Goal: Transaction & Acquisition: Purchase product/service

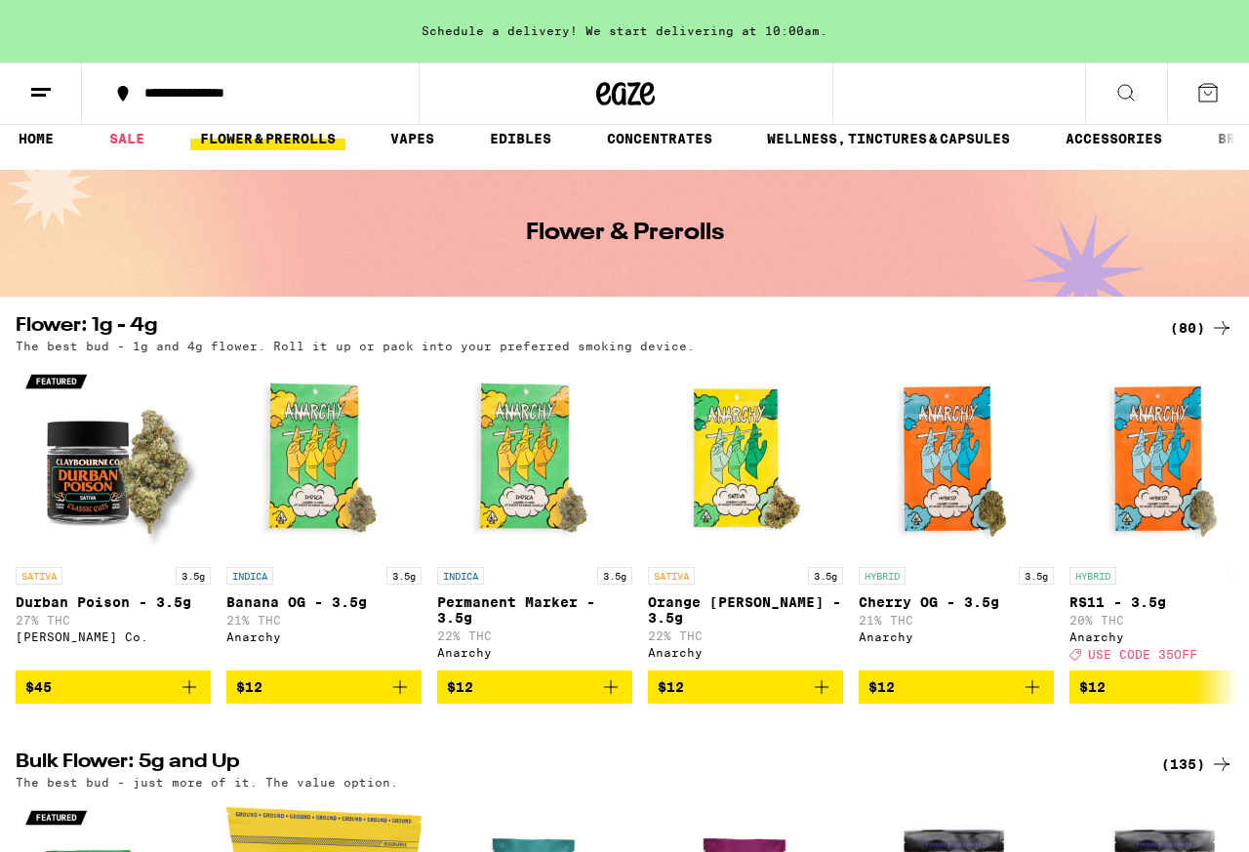
click at [1196, 336] on div "(80)" at bounding box center [1201, 327] width 63 height 23
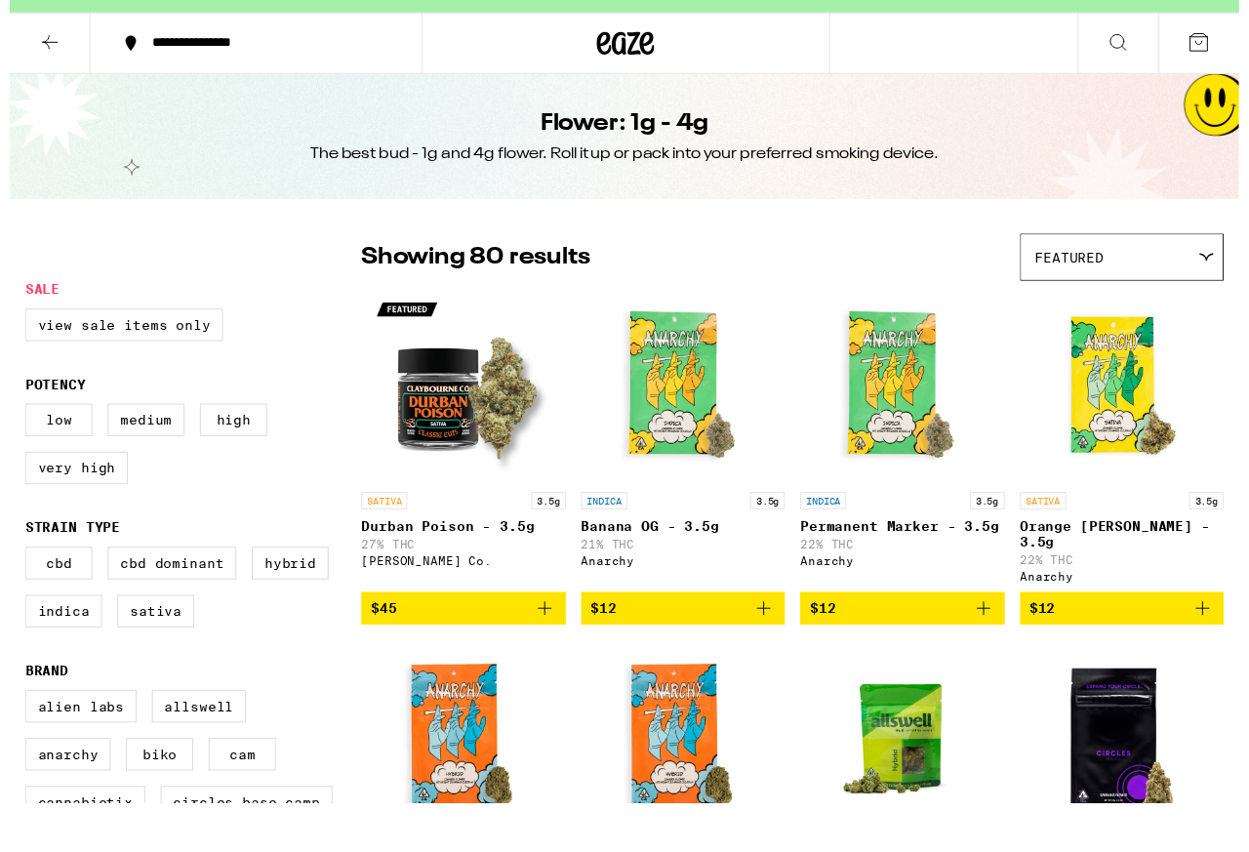
scroll to position [79, 0]
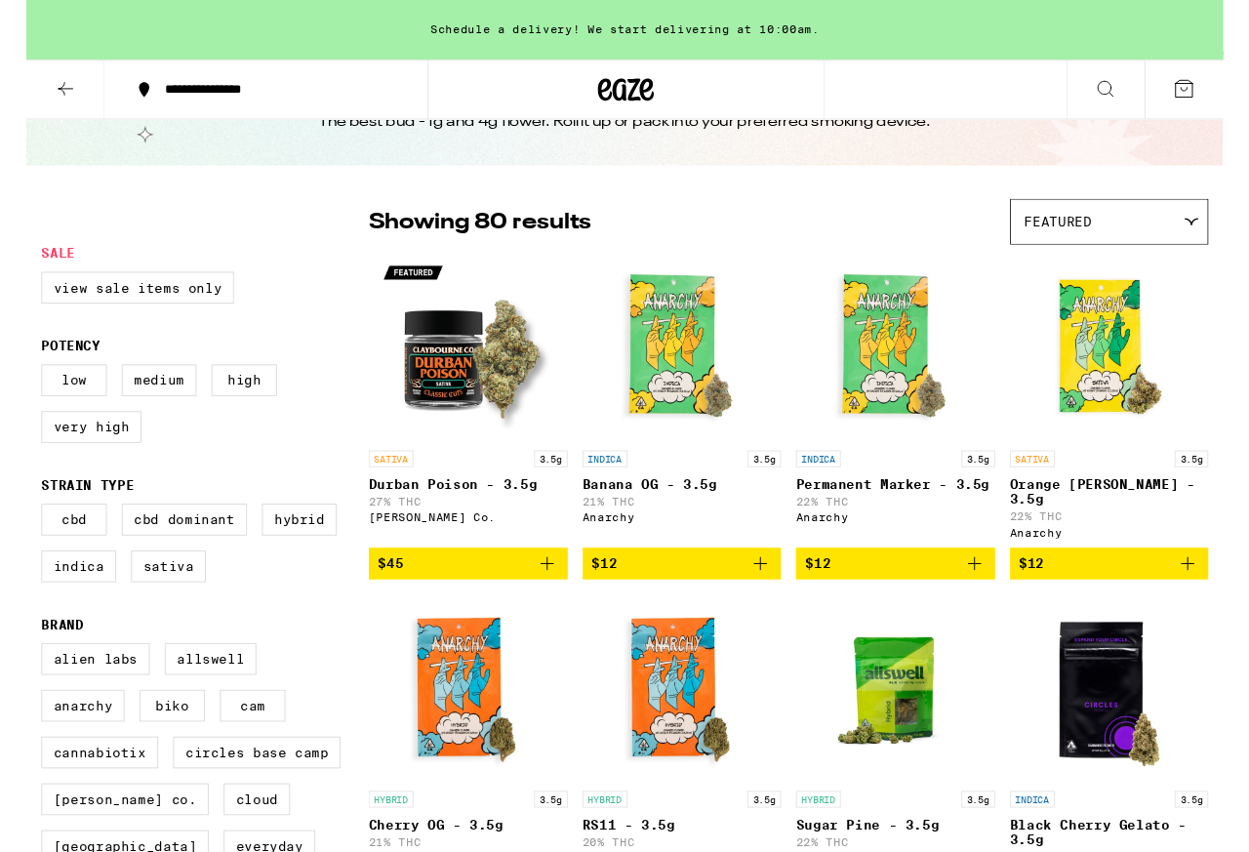
click at [246, 559] on label "Hybrid" at bounding box center [285, 542] width 78 height 33
click at [20, 530] on input "Hybrid" at bounding box center [20, 529] width 1 height 1
checkbox input "true"
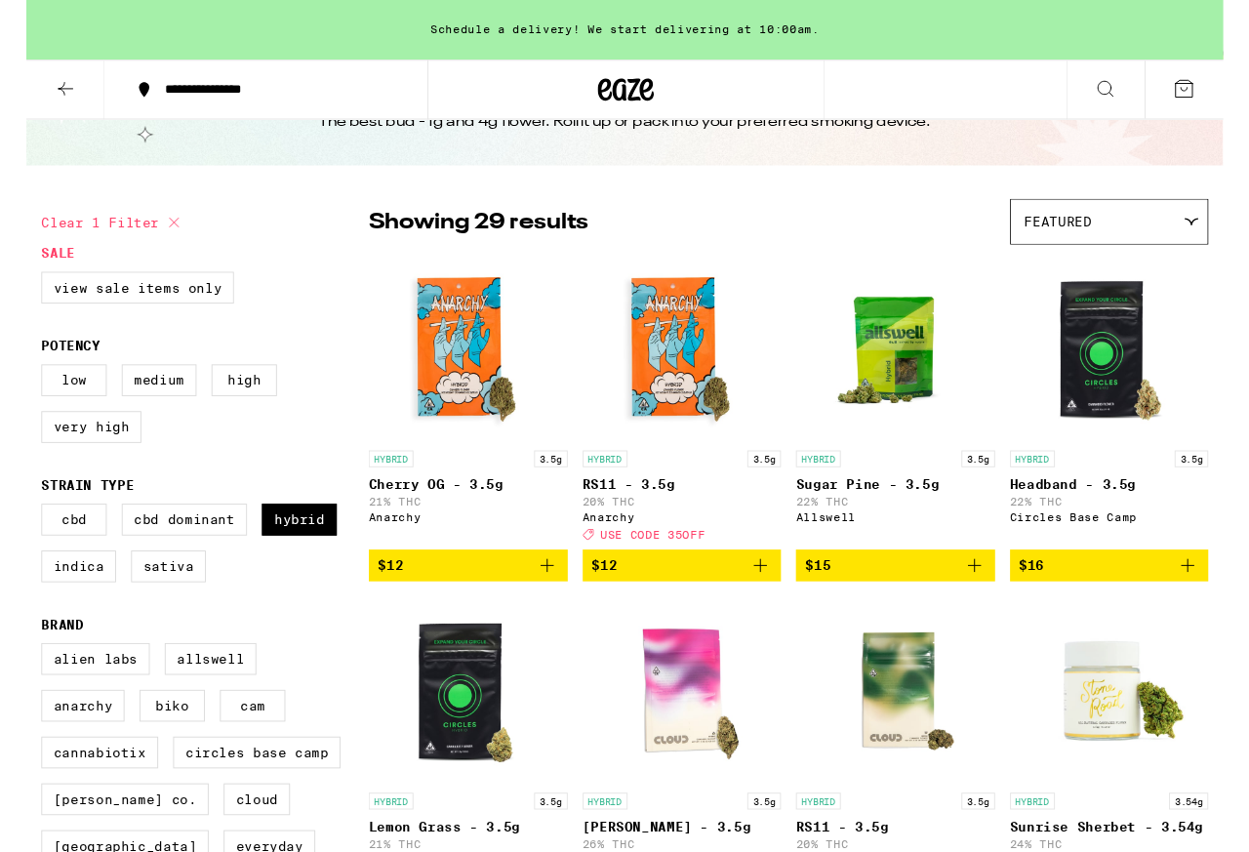
click at [94, 608] on label "Indica" at bounding box center [55, 591] width 78 height 33
click at [20, 530] on input "Indica" at bounding box center [20, 529] width 1 height 1
checkbox input "true"
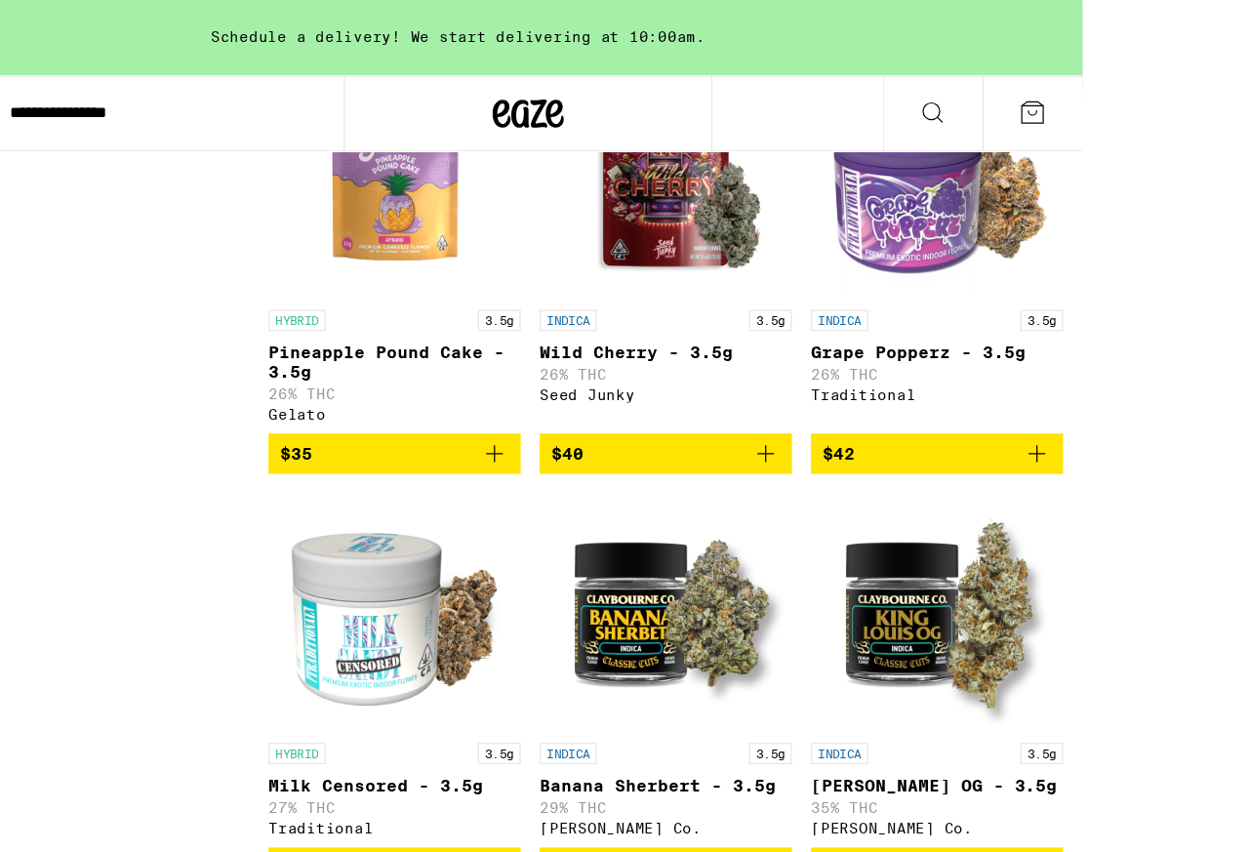
scroll to position [3477, 0]
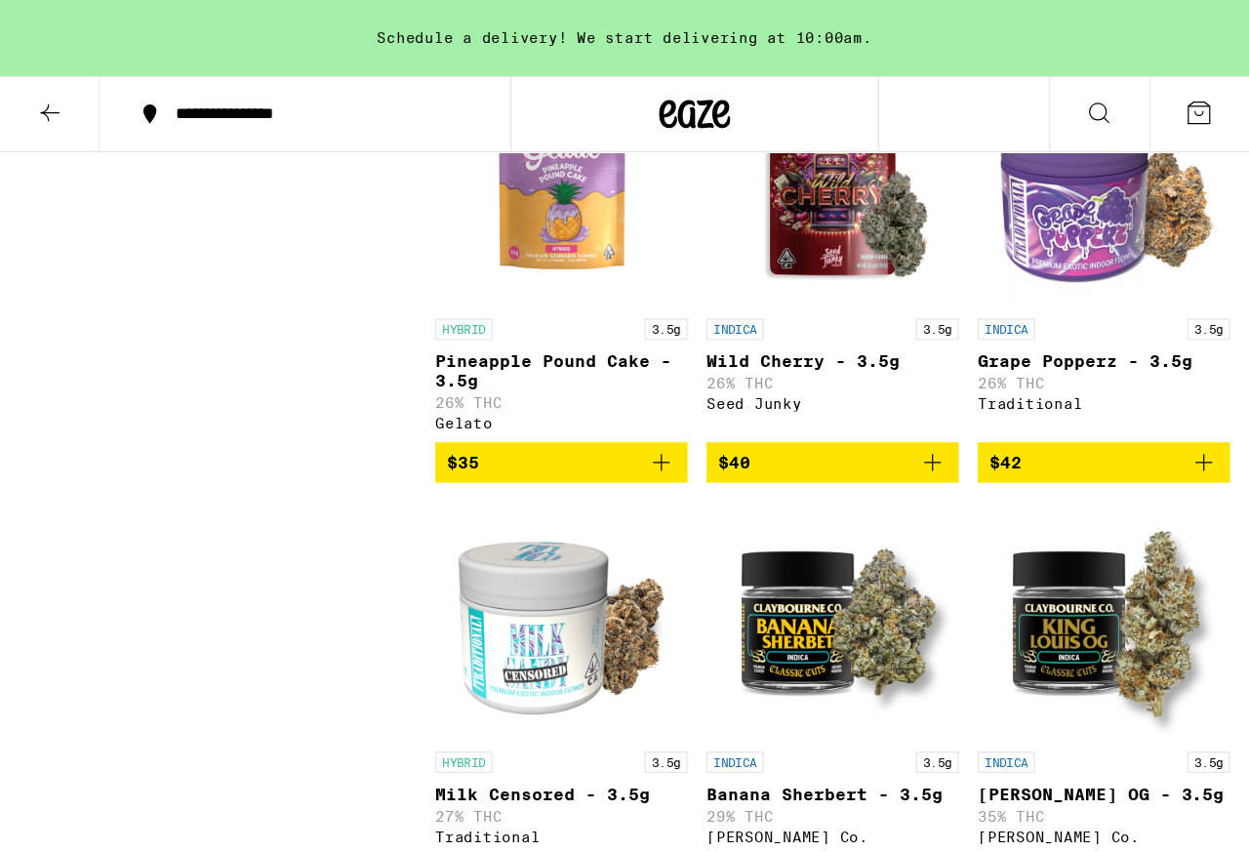
click at [35, 102] on icon at bounding box center [40, 92] width 23 height 23
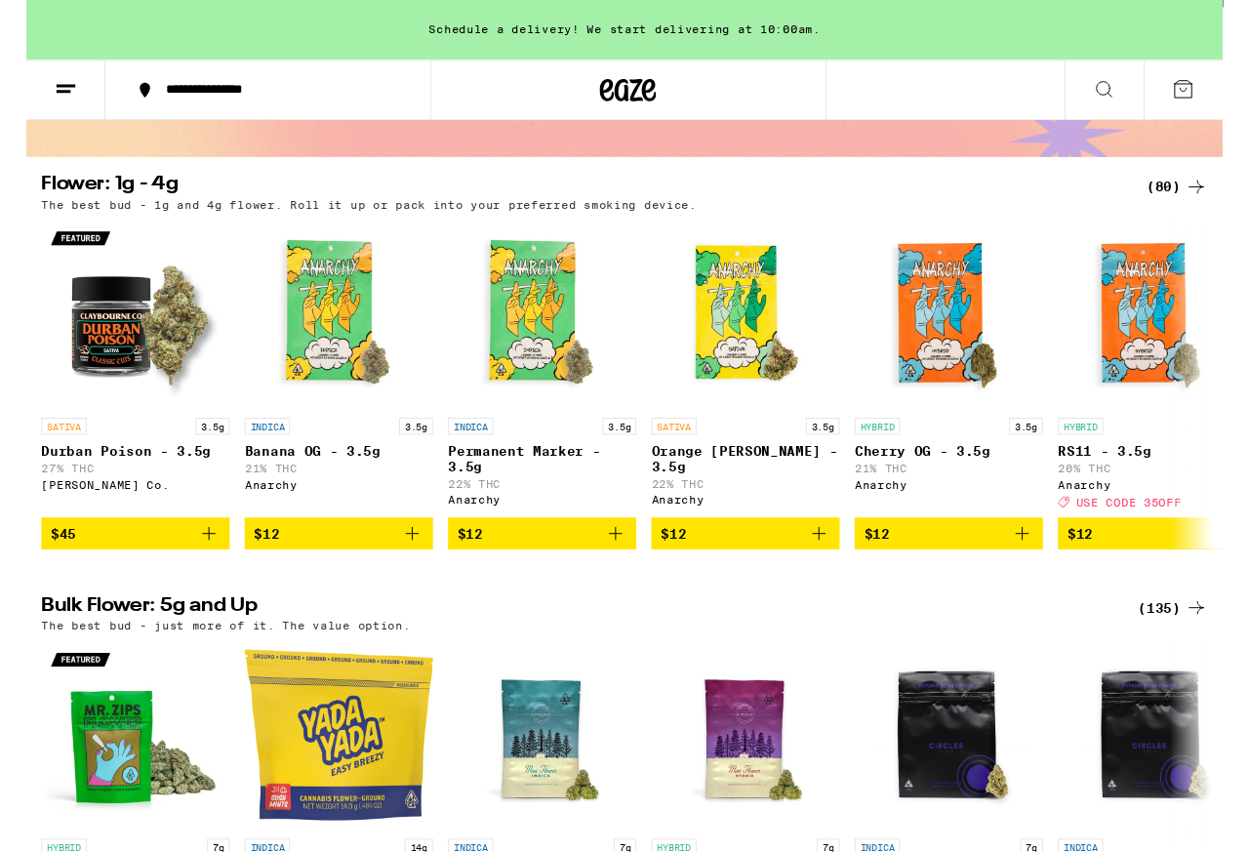
scroll to position [152, 0]
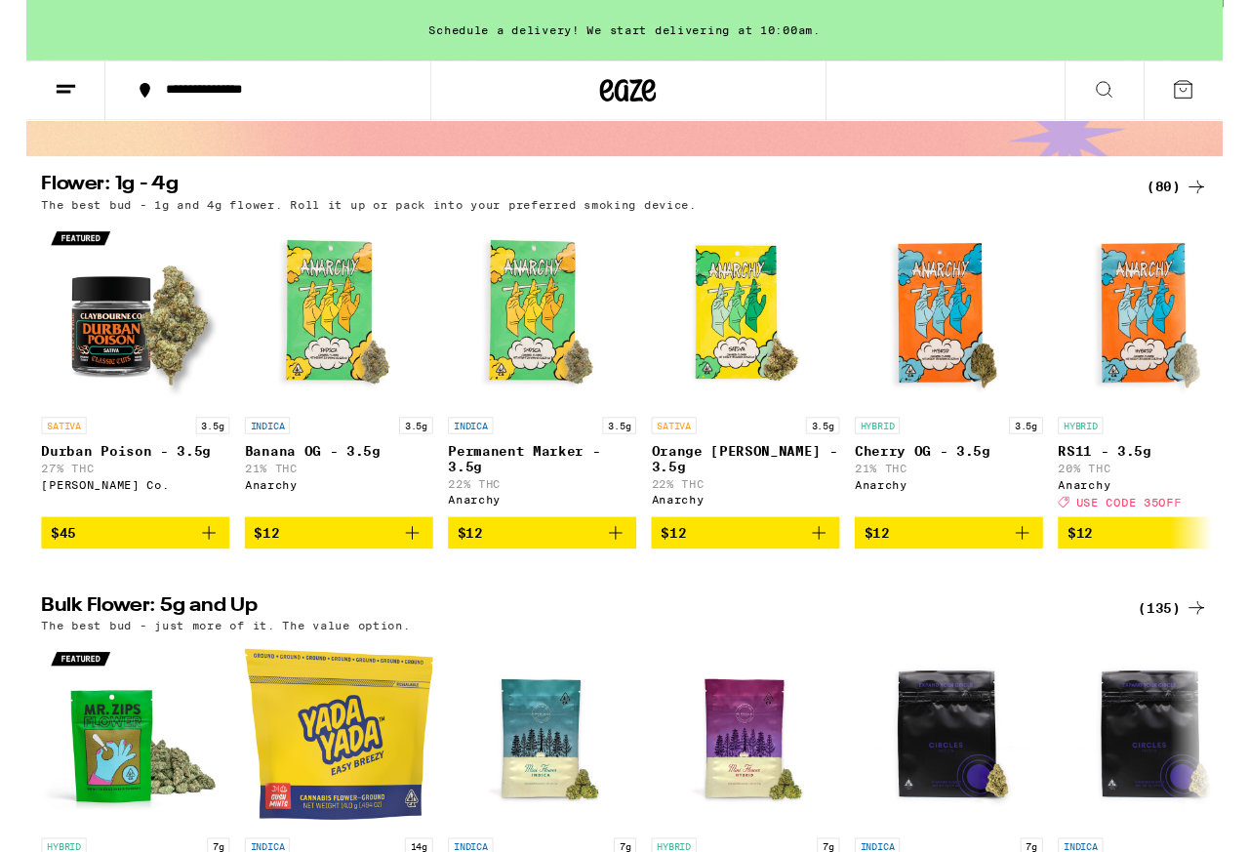
click at [1186, 641] on div "(135)" at bounding box center [1188, 629] width 72 height 23
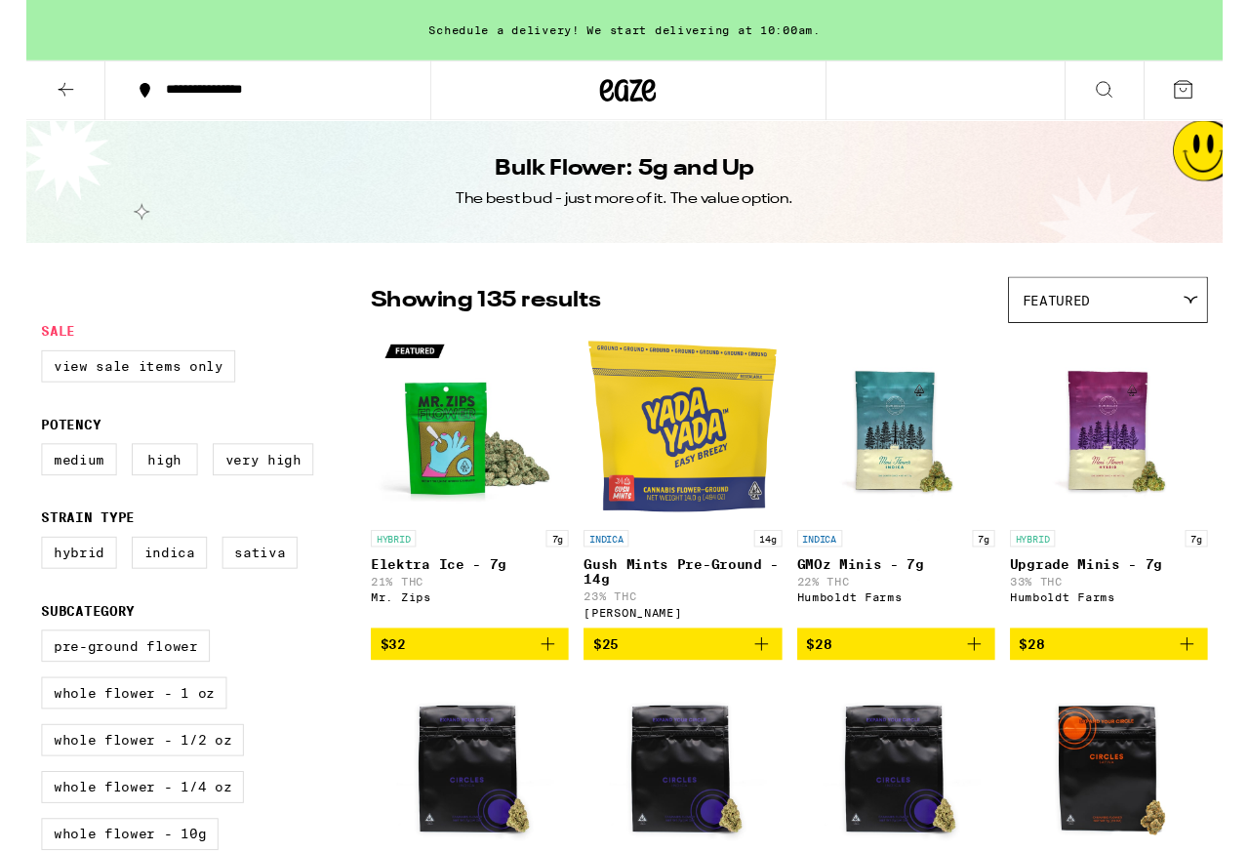
click at [44, 589] on label "Hybrid" at bounding box center [55, 572] width 78 height 33
click at [20, 560] on input "Hybrid" at bounding box center [20, 559] width 1 height 1
checkbox input "true"
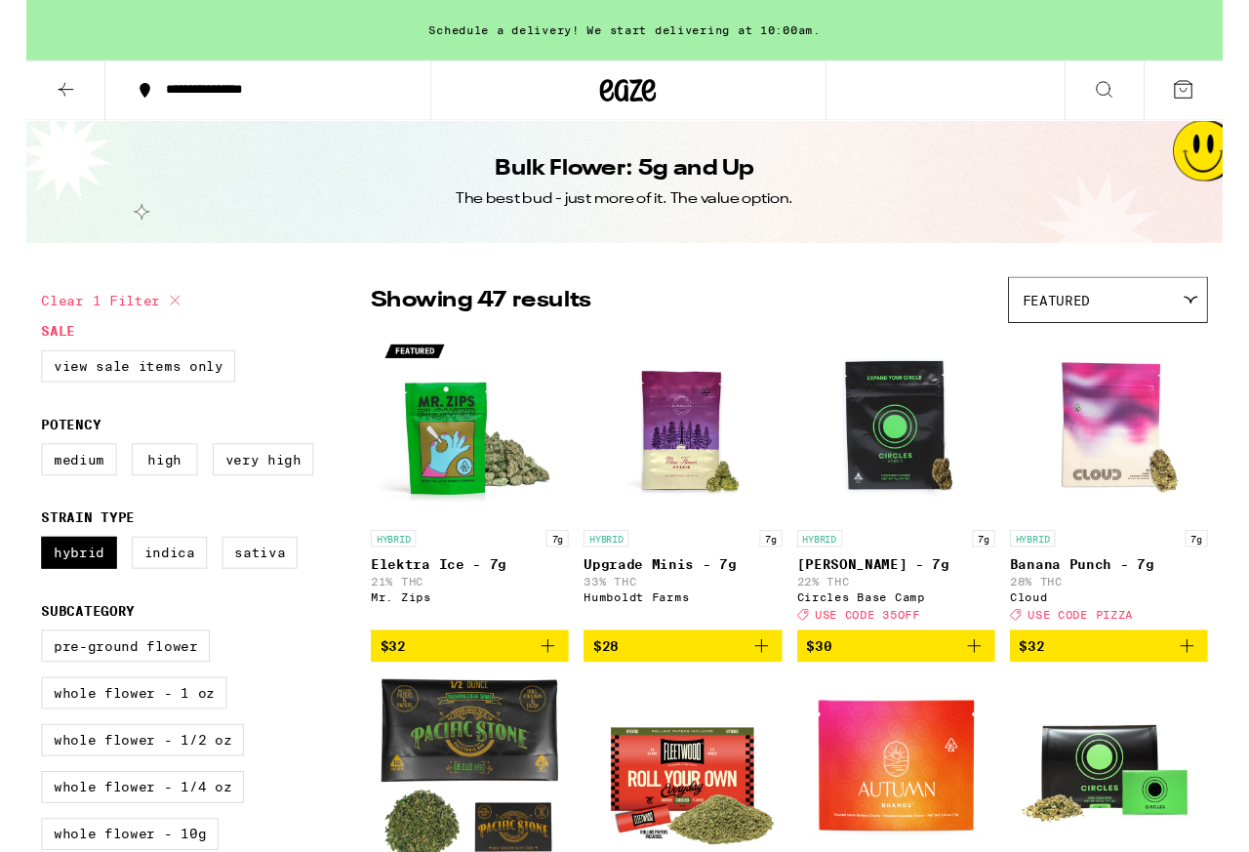
click at [151, 589] on label "Indica" at bounding box center [148, 572] width 78 height 33
click at [20, 560] on input "Indica" at bounding box center [20, 559] width 1 height 1
checkbox input "true"
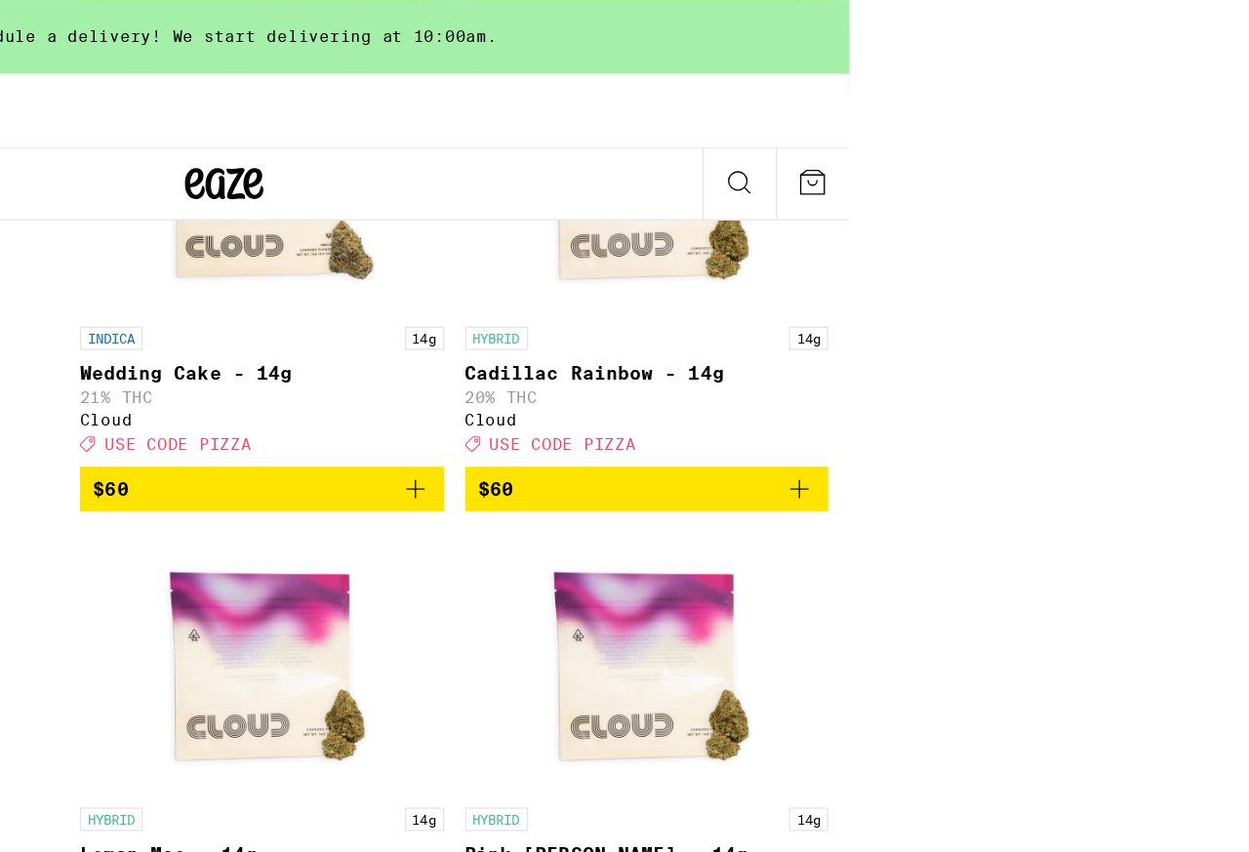
scroll to position [8307, 0]
